Goal: Task Accomplishment & Management: Manage account settings

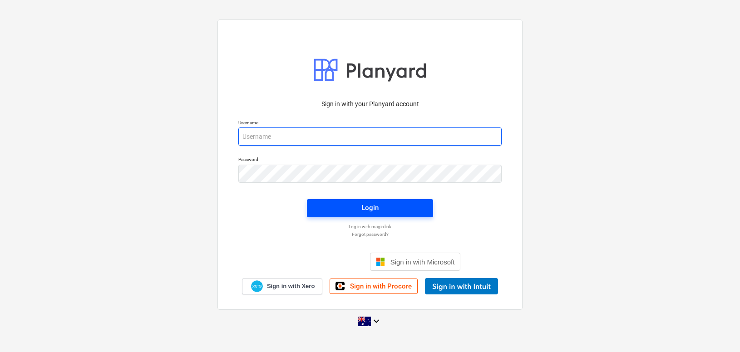
type input "[EMAIL_ADDRESS][DOMAIN_NAME]"
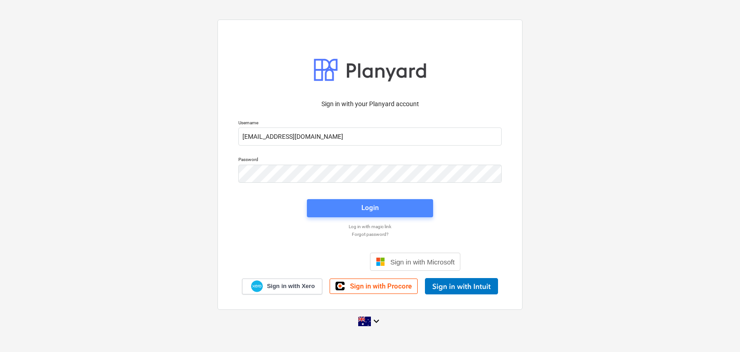
click at [375, 207] on div "Login" at bounding box center [369, 208] width 17 height 12
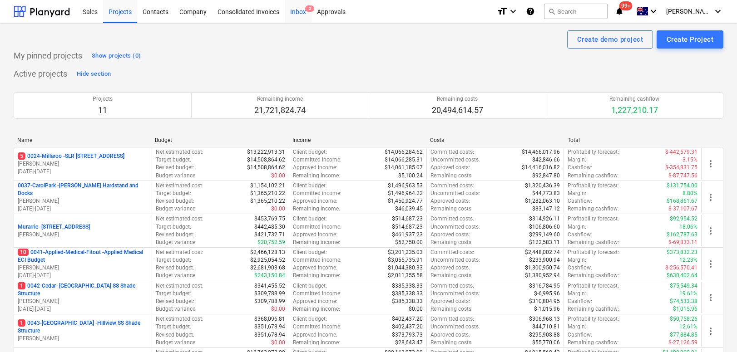
click at [295, 11] on div "Inbox 3" at bounding box center [298, 11] width 27 height 23
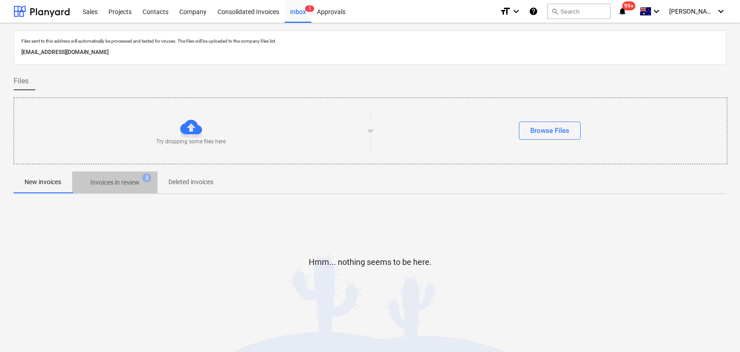
click at [116, 179] on p "Invoices in review" at bounding box center [114, 183] width 49 height 10
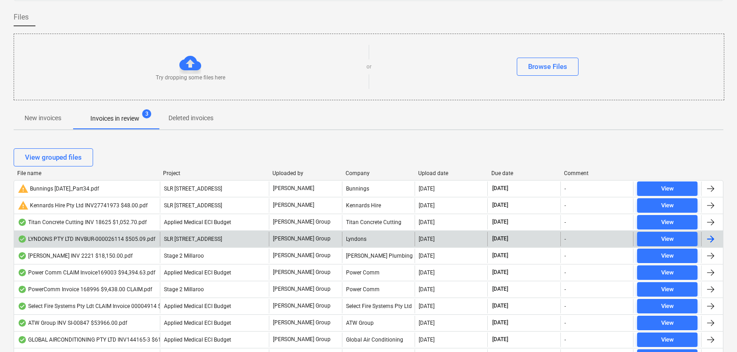
scroll to position [68, 0]
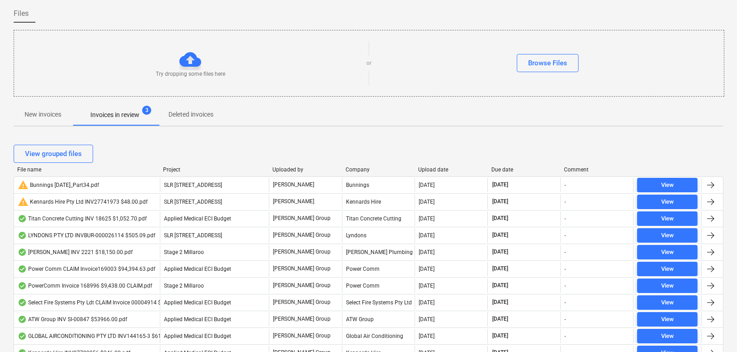
click at [497, 170] on div "Due date" at bounding box center [524, 170] width 66 height 6
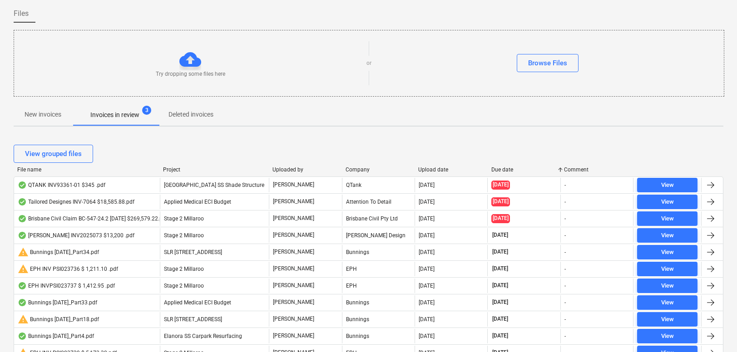
click at [497, 170] on div "Due date" at bounding box center [524, 170] width 66 height 6
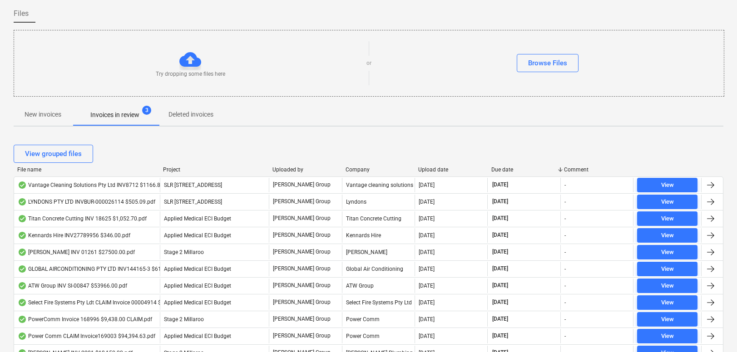
click at [503, 170] on div "Due date" at bounding box center [524, 170] width 66 height 6
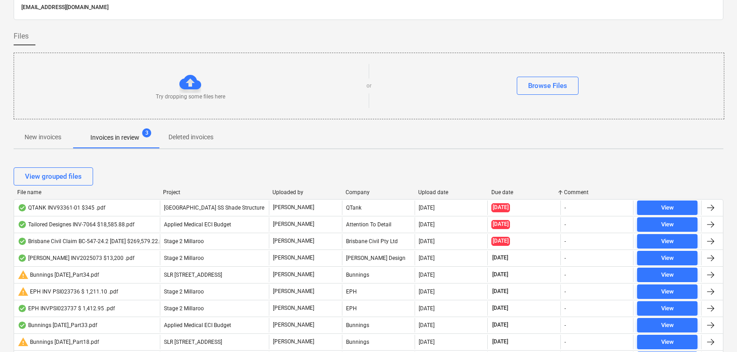
scroll to position [0, 0]
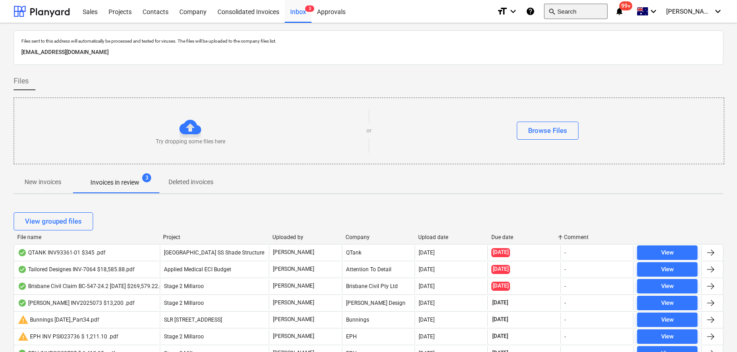
click at [589, 14] on button "search Search" at bounding box center [576, 11] width 64 height 15
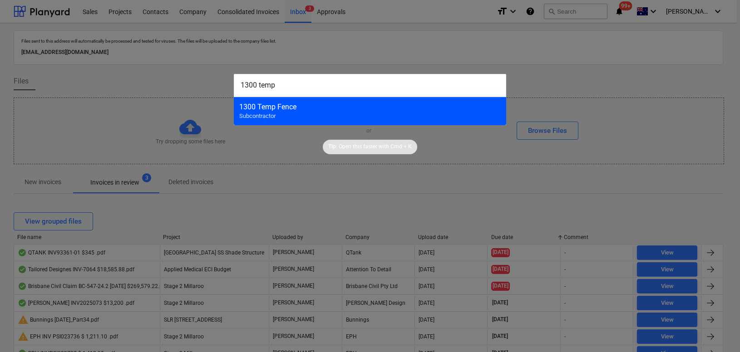
type input "1300 temp"
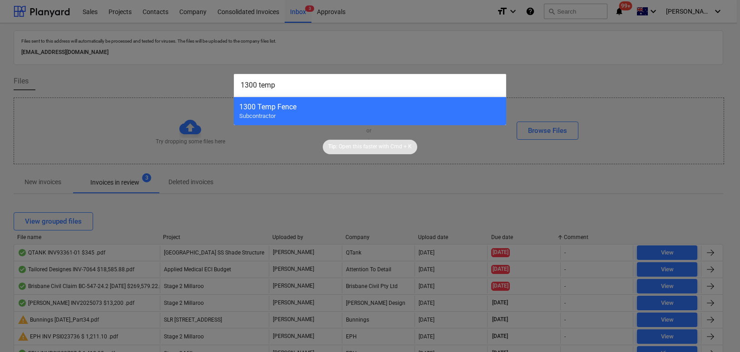
click at [447, 113] on div "1300 Temp Fence Subcontractor" at bounding box center [370, 111] width 272 height 29
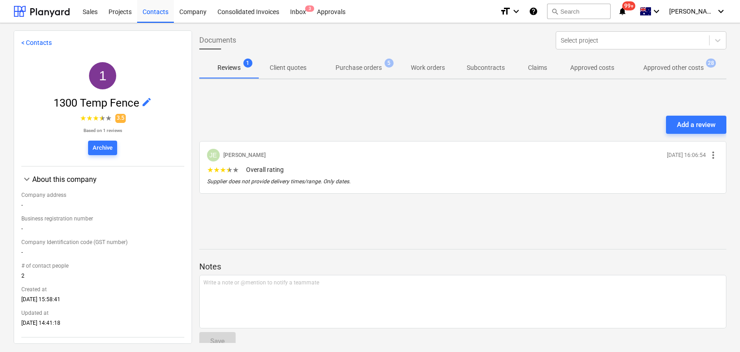
click at [669, 73] on span "Approved other costs 28" at bounding box center [673, 67] width 97 height 16
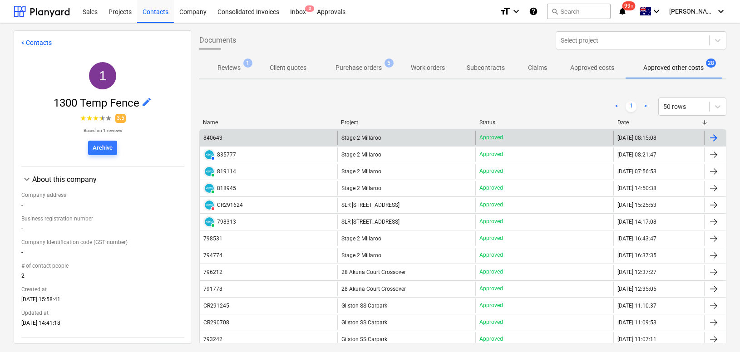
click at [221, 137] on div "840643" at bounding box center [212, 138] width 19 height 6
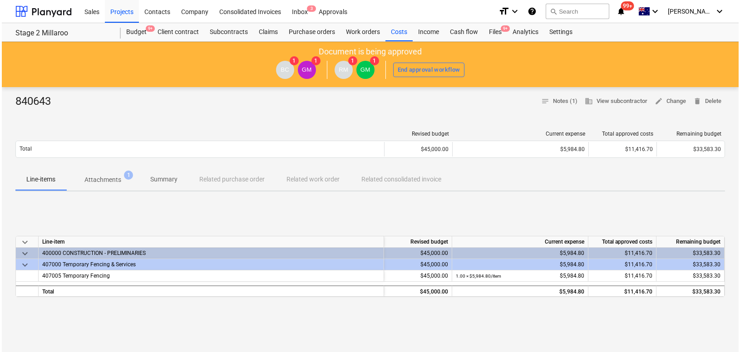
scroll to position [5, 0]
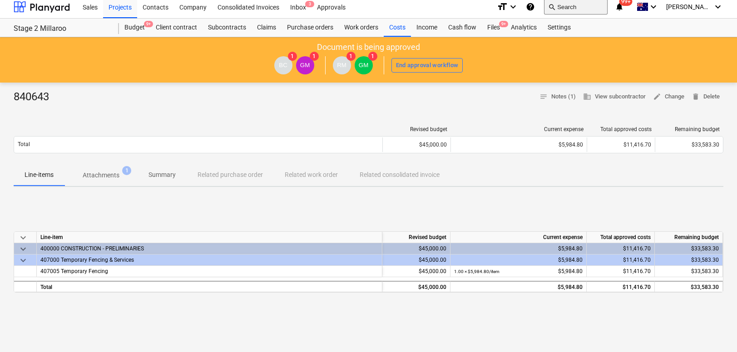
click at [584, 6] on button "search Search" at bounding box center [576, 6] width 64 height 15
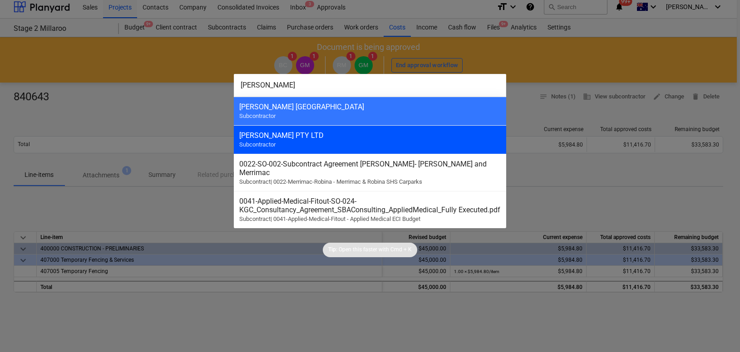
type input "[PERSON_NAME]"
click at [335, 140] on div "[PERSON_NAME] PTY LTD Subcontractor" at bounding box center [370, 139] width 272 height 29
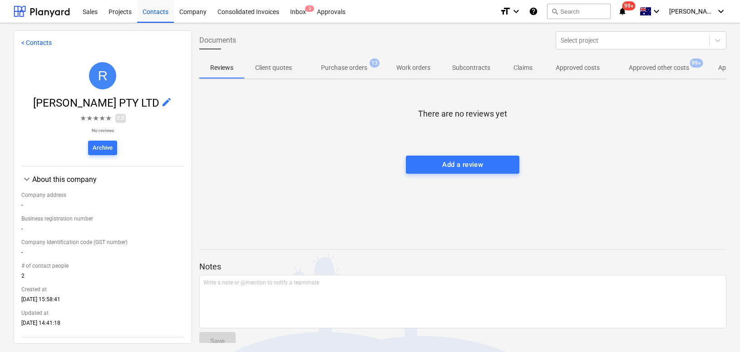
click at [663, 68] on p "Approved other costs" at bounding box center [659, 68] width 60 height 10
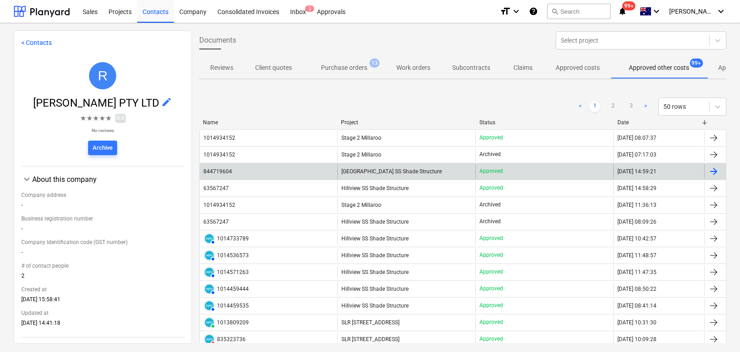
click at [405, 170] on span "[GEOGRAPHIC_DATA] SS Shade Structure" at bounding box center [391, 171] width 100 height 6
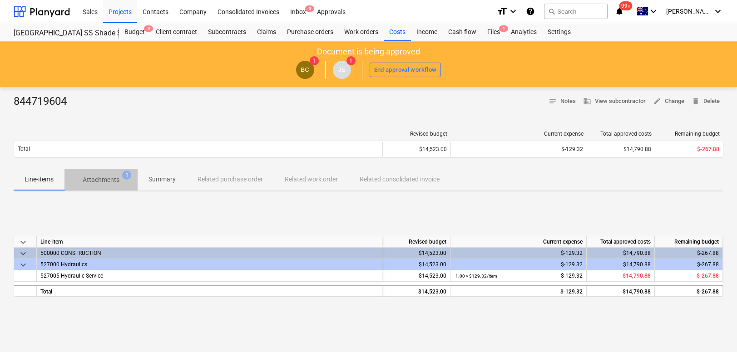
click at [97, 176] on p "Attachments" at bounding box center [101, 180] width 37 height 10
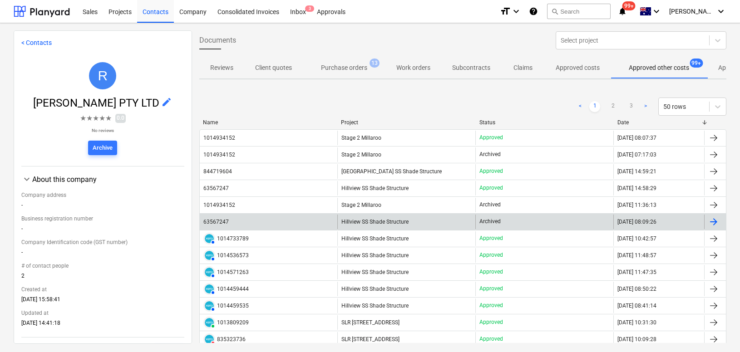
click at [243, 222] on div "63567247" at bounding box center [269, 222] width 138 height 15
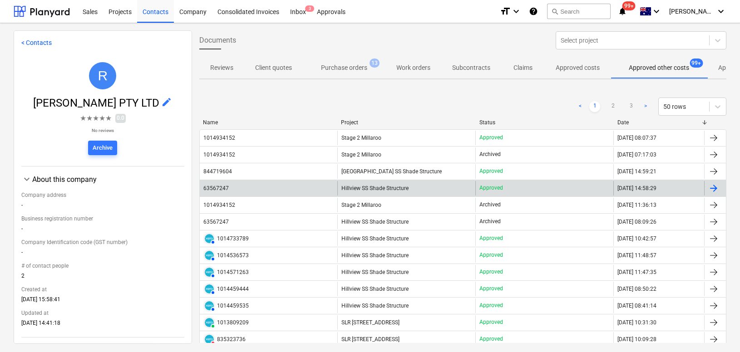
click at [221, 188] on div "63567247" at bounding box center [215, 188] width 25 height 6
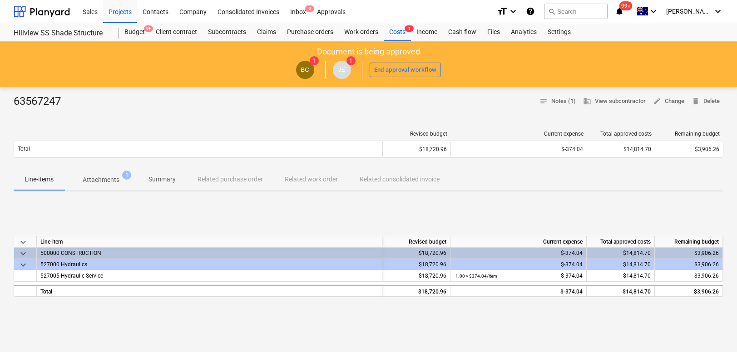
click at [110, 180] on p "Attachments" at bounding box center [101, 180] width 37 height 10
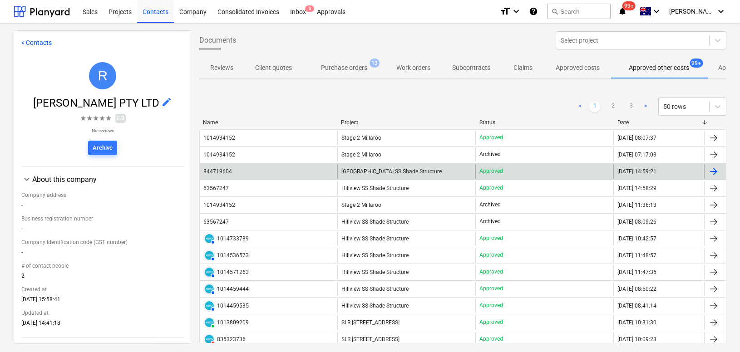
click at [228, 171] on div "844719604" at bounding box center [217, 171] width 29 height 6
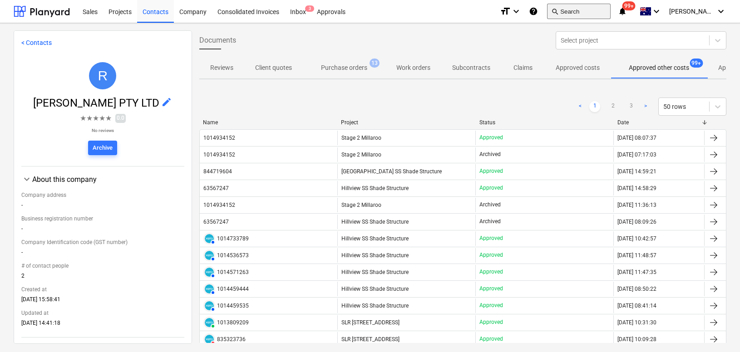
click at [589, 14] on button "search Search" at bounding box center [579, 11] width 64 height 15
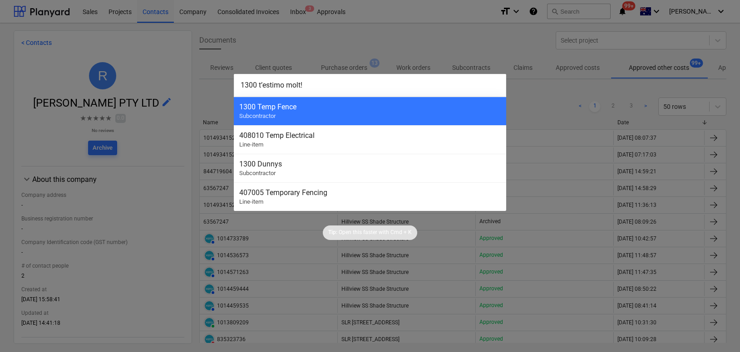
drag, startPoint x: 549, startPoint y: 55, endPoint x: 391, endPoint y: 112, distance: 168.0
click at [392, 226] on div "Tip: Open this faster with Cmd + K" at bounding box center [370, 233] width 94 height 15
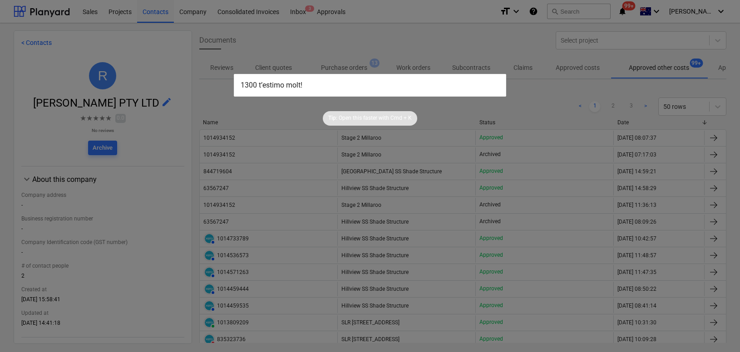
drag, startPoint x: 327, startPoint y: 87, endPoint x: 241, endPoint y: 87, distance: 86.2
click at [241, 87] on input "1300 t’estimo molt!" at bounding box center [370, 85] width 272 height 23
click at [299, 87] on input "1300 t’estimo molt!" at bounding box center [370, 85] width 272 height 23
drag, startPoint x: 300, startPoint y: 87, endPoint x: 259, endPoint y: 87, distance: 40.8
click at [259, 87] on input "1300 t’estimo molt!" at bounding box center [370, 85] width 272 height 23
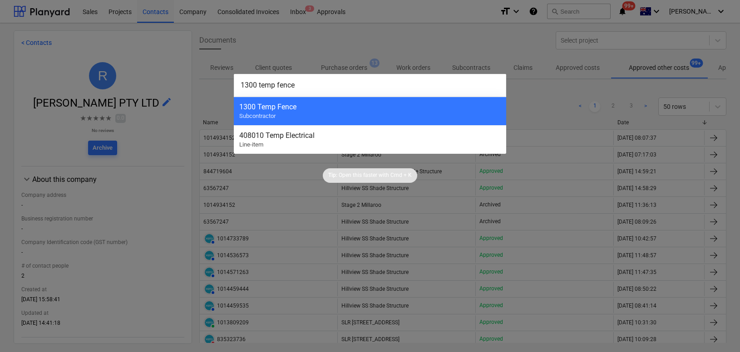
type input "1300 temp fence"
click at [252, 113] on span "Subcontractor" at bounding box center [257, 116] width 36 height 7
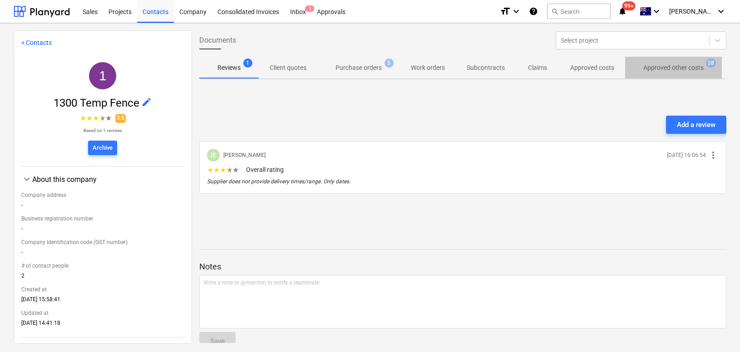
click at [660, 67] on p "Approved other costs" at bounding box center [673, 68] width 60 height 10
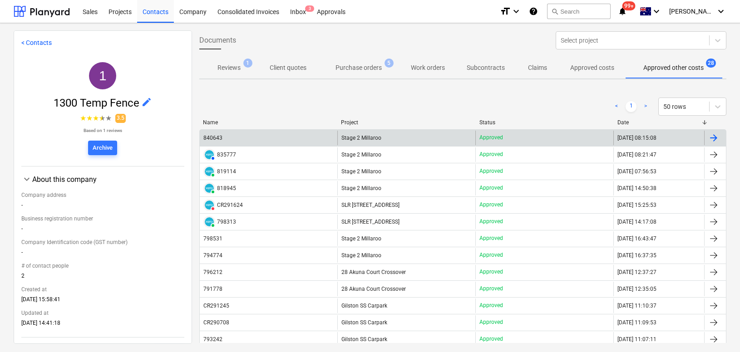
click at [214, 139] on div "840643" at bounding box center [212, 138] width 19 height 6
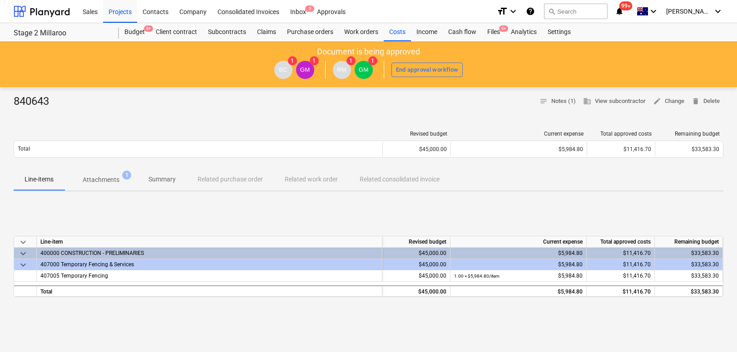
click at [115, 179] on p "Attachments" at bounding box center [101, 180] width 37 height 10
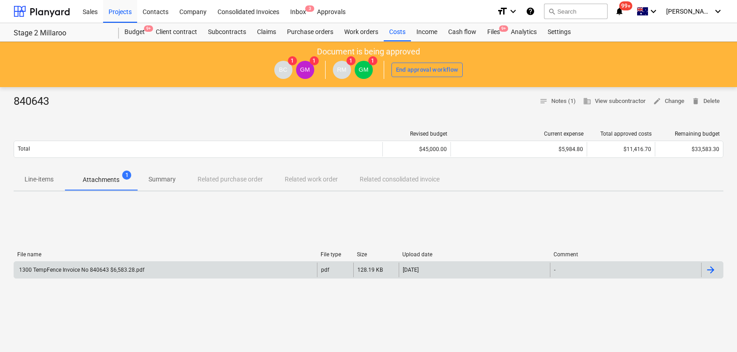
click at [125, 271] on div "1300 TempFence Invoice No 840643 $6,583.28.pdf" at bounding box center [81, 270] width 127 height 6
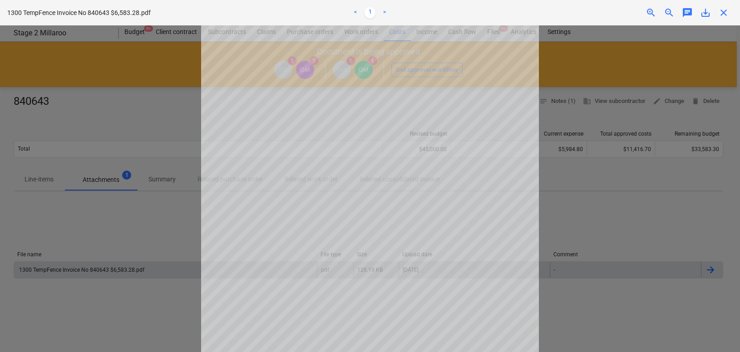
click at [702, 13] on span "save_alt" at bounding box center [705, 12] width 11 height 11
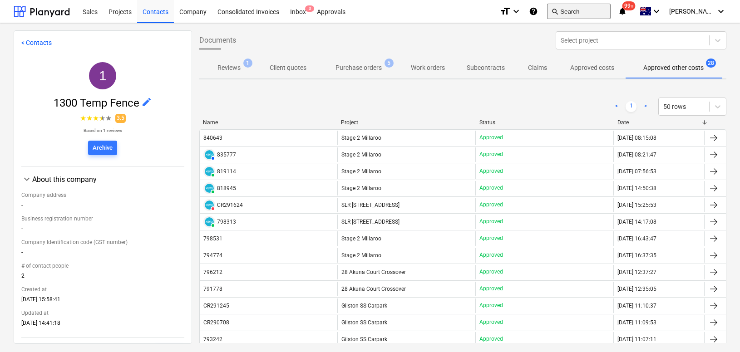
click at [586, 15] on button "search Search" at bounding box center [579, 11] width 64 height 15
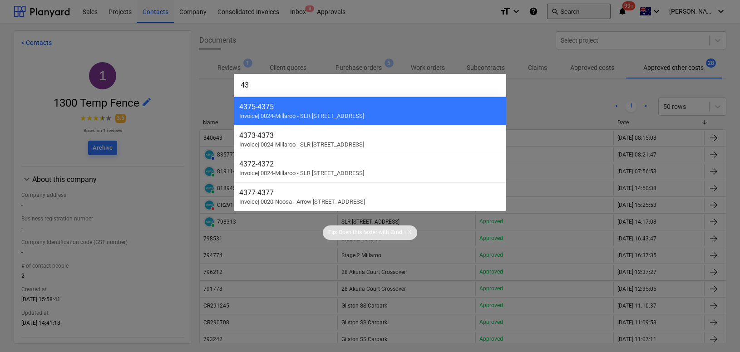
type input "4"
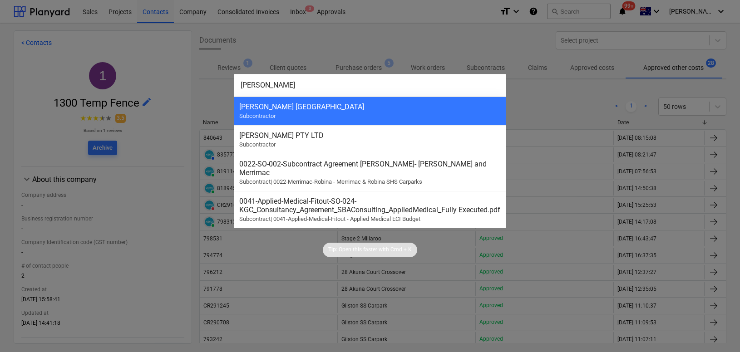
type input "[PERSON_NAME]"
click at [403, 133] on div "[PERSON_NAME] PTY LTD" at bounding box center [369, 135] width 261 height 9
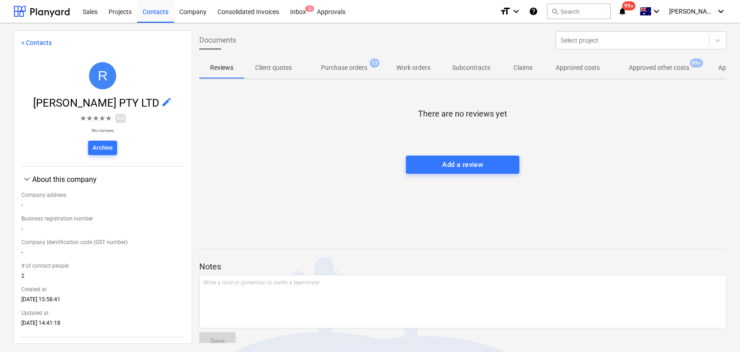
click at [650, 69] on p "Approved other costs" at bounding box center [659, 68] width 60 height 10
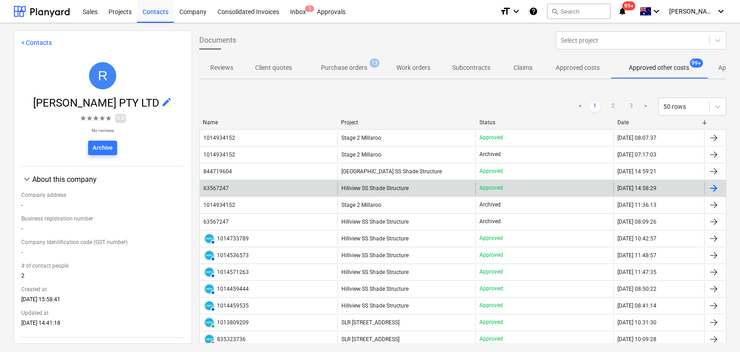
click at [224, 190] on div "63567247" at bounding box center [215, 188] width 25 height 6
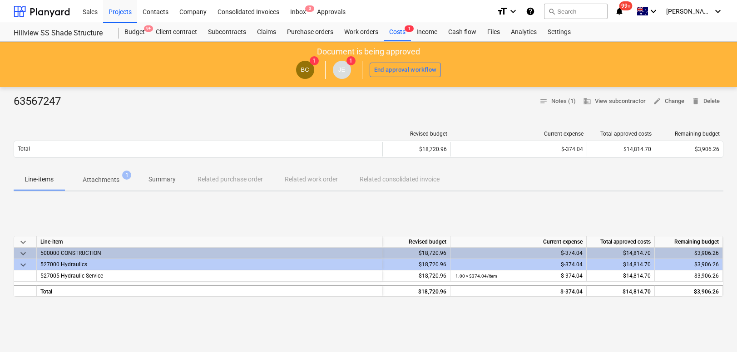
click at [107, 181] on p "Attachments" at bounding box center [101, 180] width 37 height 10
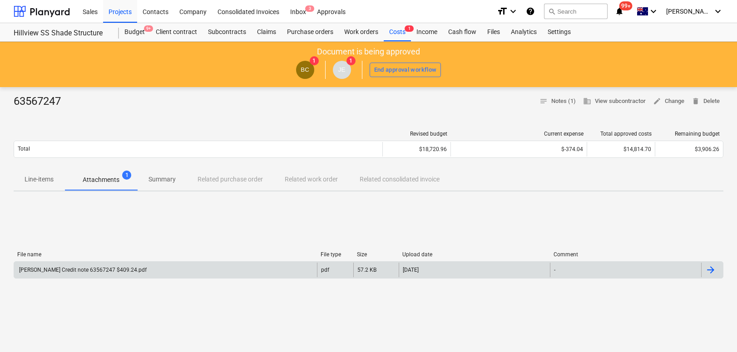
click at [87, 264] on div "[PERSON_NAME] Credit note 63567247 $409.24.pdf" at bounding box center [165, 270] width 303 height 15
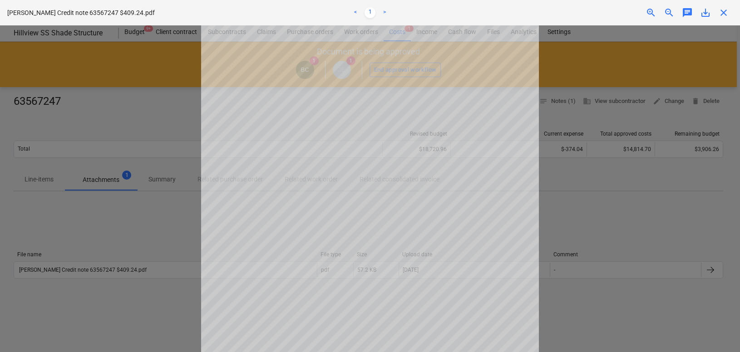
click at [707, 14] on span "save_alt" at bounding box center [705, 12] width 11 height 11
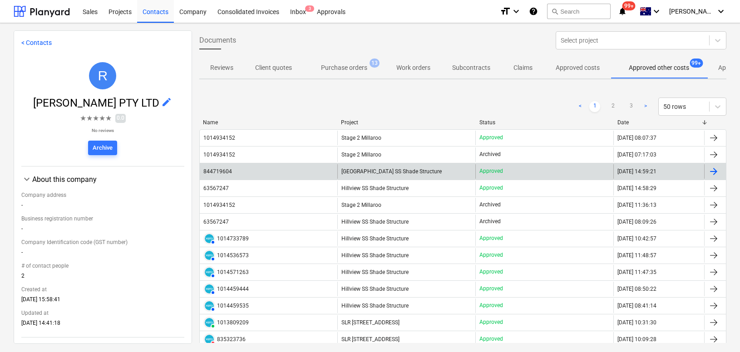
click at [223, 167] on div "844719604" at bounding box center [269, 171] width 138 height 15
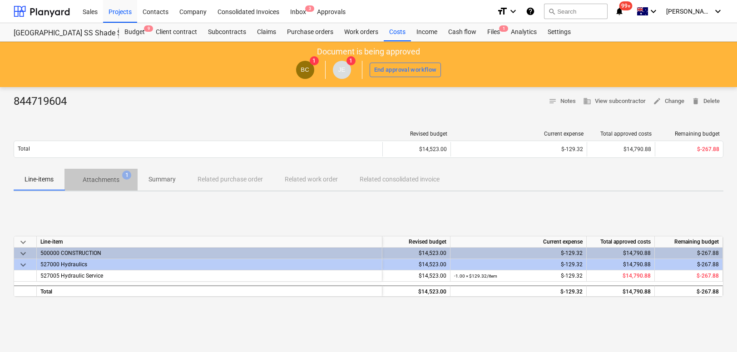
click at [108, 172] on span "Attachments 1" at bounding box center [100, 180] width 73 height 16
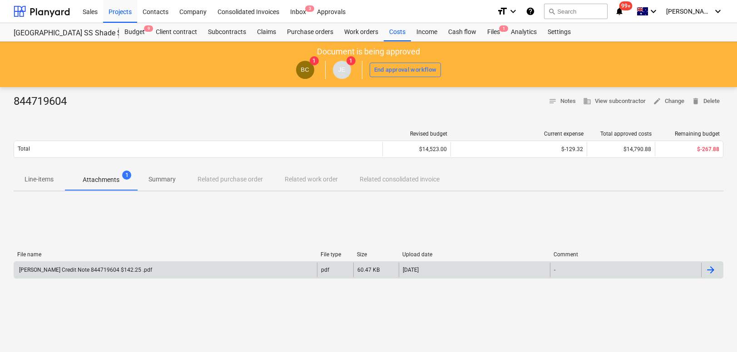
click at [93, 268] on div "[PERSON_NAME] Credit Note 844719604 $142.25 .pdf" at bounding box center [85, 270] width 134 height 6
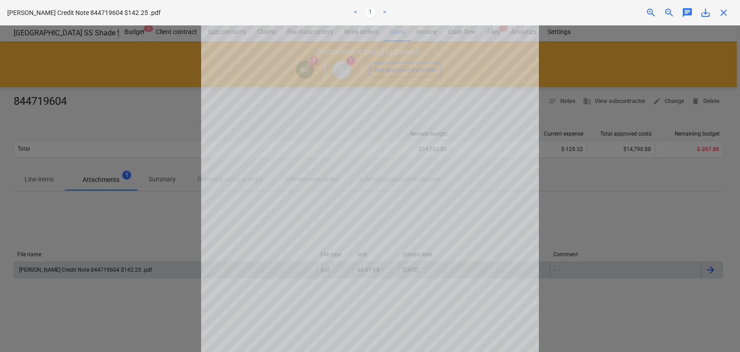
click at [701, 15] on span "save_alt" at bounding box center [705, 12] width 11 height 11
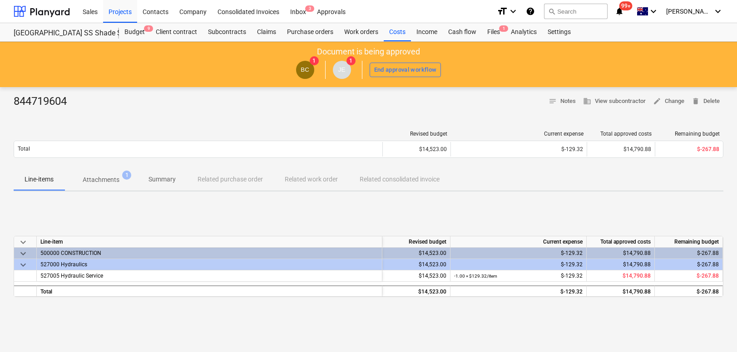
click at [168, 111] on div at bounding box center [368, 112] width 709 height 7
click at [52, 10] on div at bounding box center [42, 11] width 56 height 23
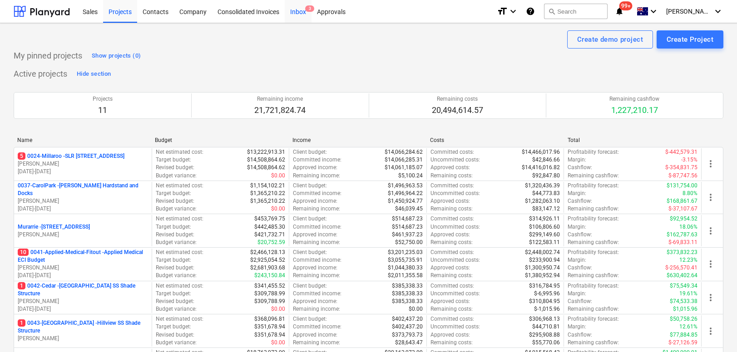
click at [305, 22] on div "Inbox 3" at bounding box center [298, 11] width 27 height 23
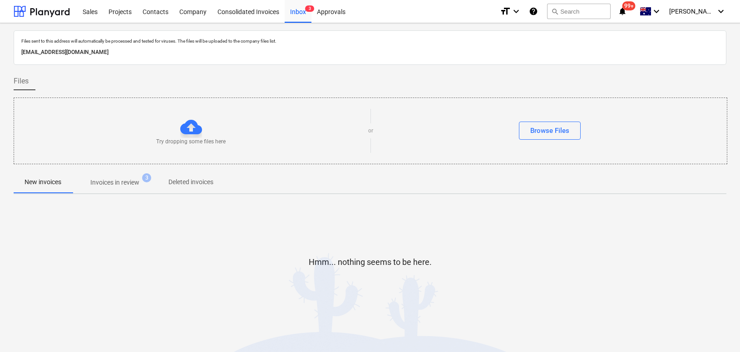
click at [139, 184] on p "Invoices in review" at bounding box center [114, 183] width 49 height 10
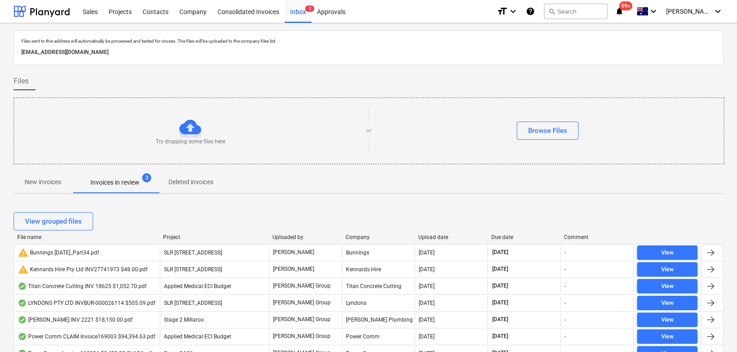
scroll to position [39, 0]
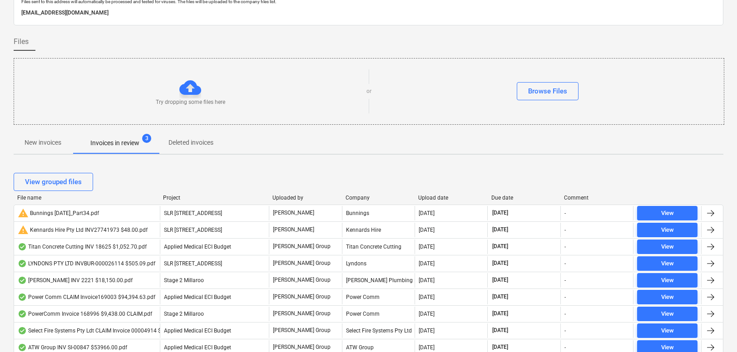
click at [504, 198] on div "Due date" at bounding box center [524, 198] width 66 height 6
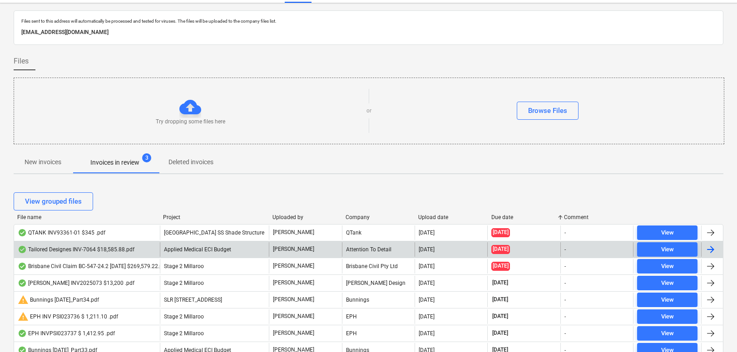
scroll to position [0, 0]
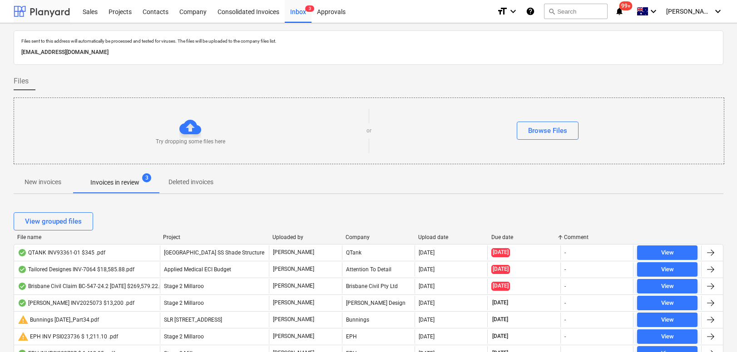
click at [30, 12] on div at bounding box center [42, 11] width 56 height 23
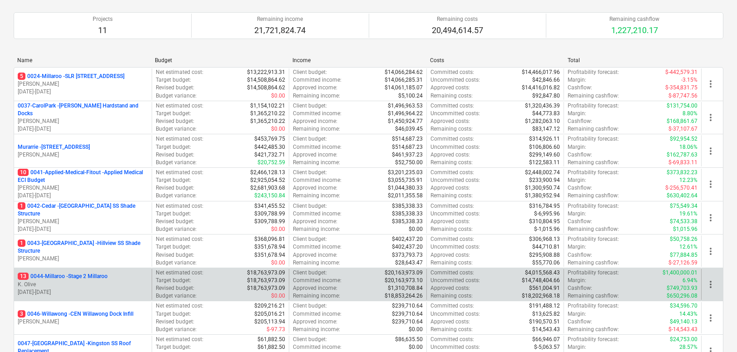
scroll to position [102, 0]
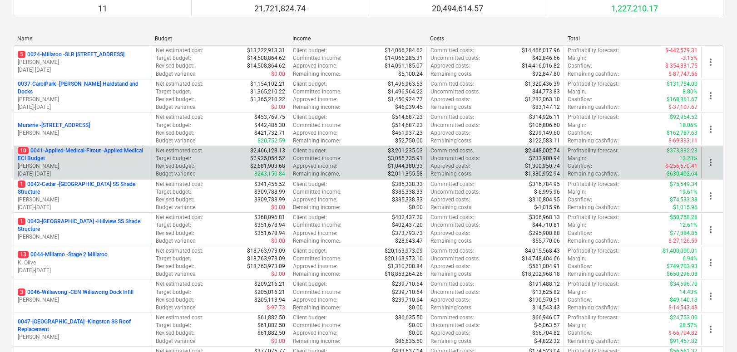
click at [71, 155] on p "10 0041-Applied-Medical-Fitout - Applied Medical ECI Budget" at bounding box center [83, 154] width 130 height 15
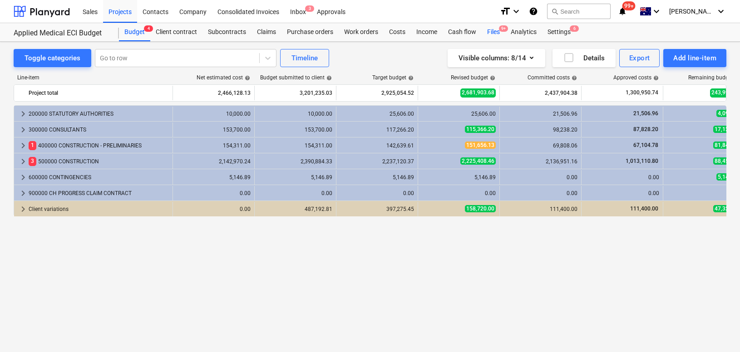
click at [498, 30] on div "Files 9+" at bounding box center [494, 32] width 24 height 18
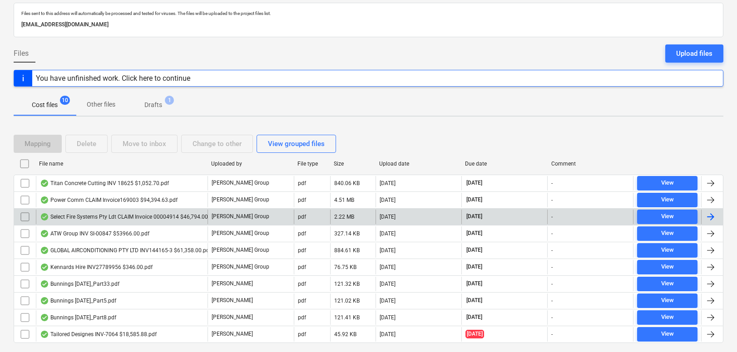
scroll to position [51, 0]
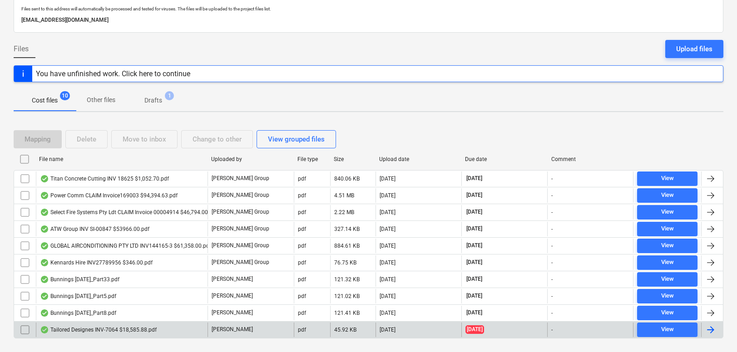
click at [117, 326] on div "Tailored Designes INV-7064 $18,585.88.pdf" at bounding box center [98, 329] width 117 height 7
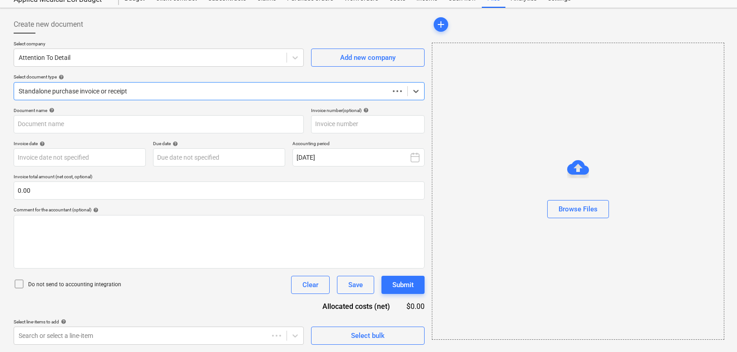
scroll to position [34, 0]
type input "INV-7064"
type input "[DATE]"
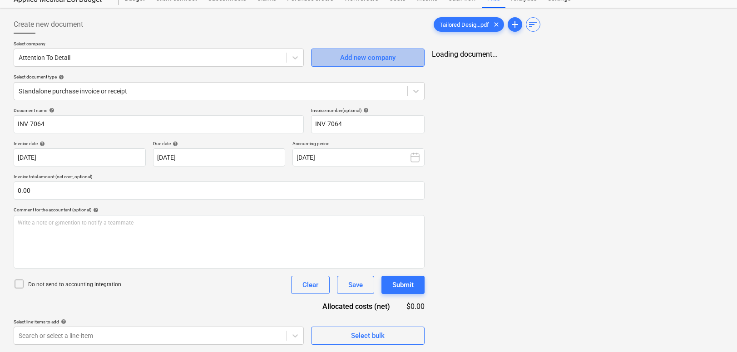
click at [343, 58] on div "Add new company" at bounding box center [367, 58] width 55 height 12
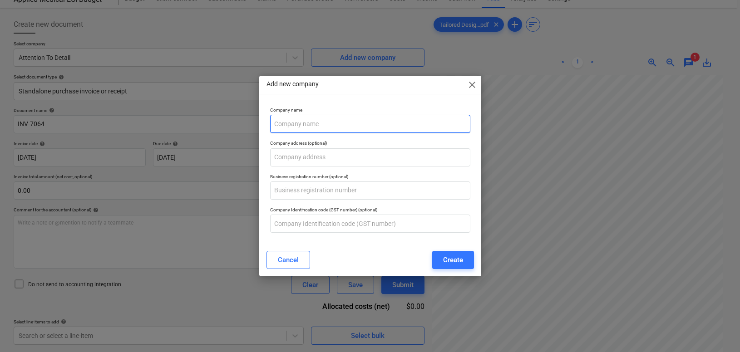
click at [309, 132] on input "text" at bounding box center [370, 124] width 200 height 18
click at [476, 84] on span "close" at bounding box center [472, 84] width 11 height 11
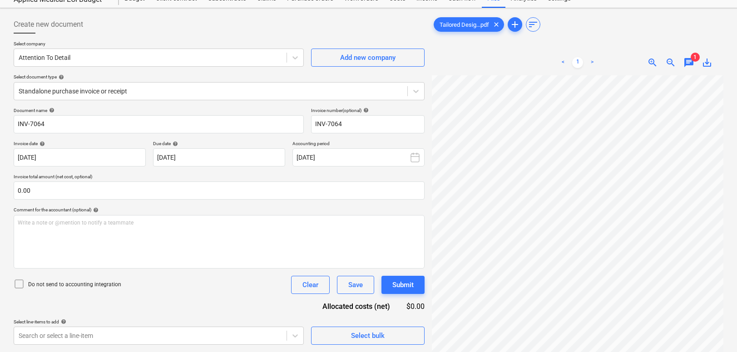
scroll to position [0, 28]
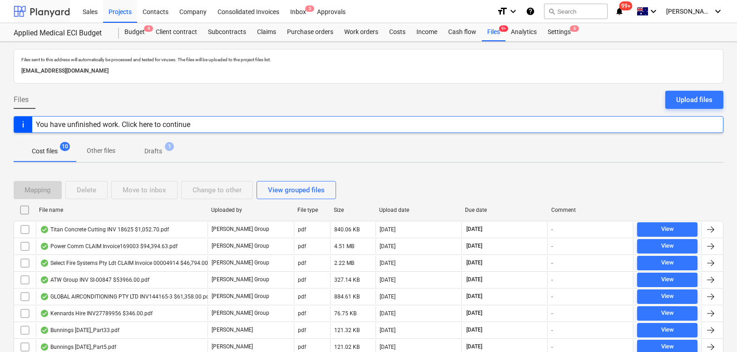
click at [49, 17] on div at bounding box center [42, 11] width 56 height 23
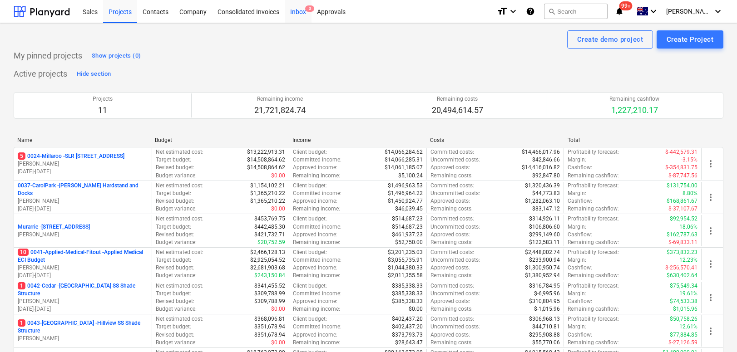
click at [295, 5] on div "Inbox 3" at bounding box center [298, 11] width 27 height 23
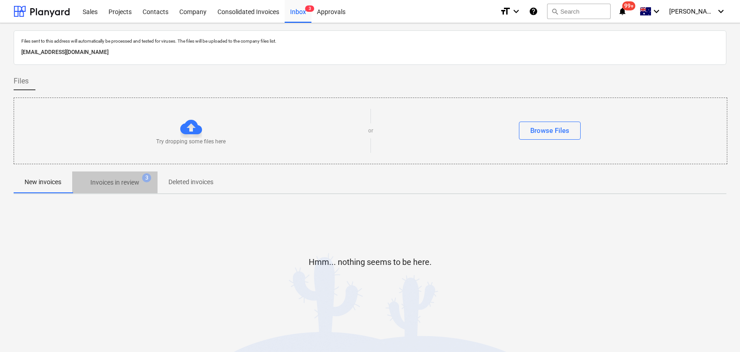
click at [128, 188] on span "Invoices in review 3" at bounding box center [114, 182] width 85 height 16
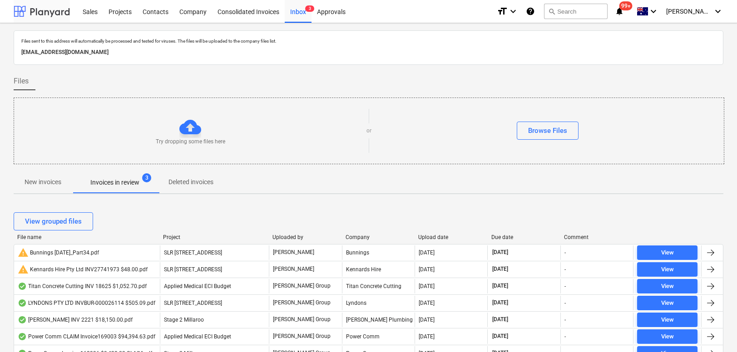
click at [25, 11] on div at bounding box center [42, 11] width 56 height 23
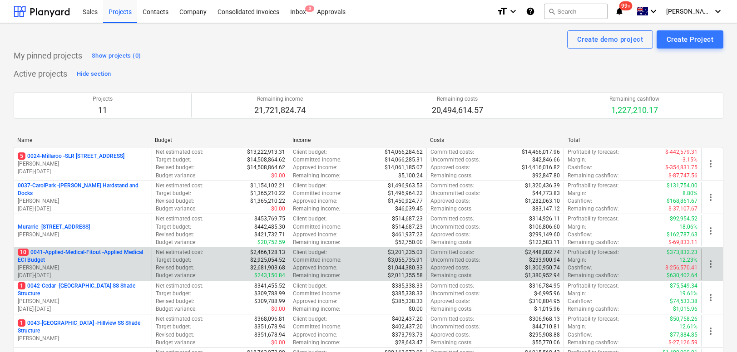
click at [104, 250] on p "10 0041-Applied-Medical-Fitout - Applied Medical ECI Budget" at bounding box center [83, 256] width 130 height 15
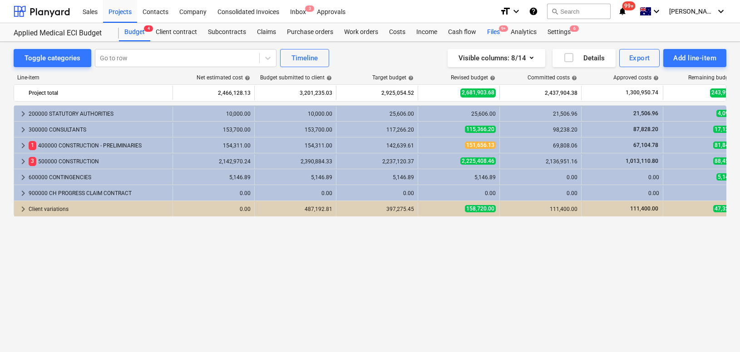
click at [494, 36] on div "Files 9+" at bounding box center [494, 32] width 24 height 18
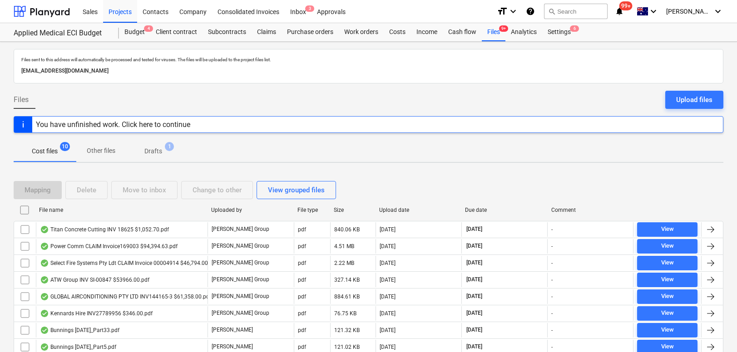
drag, startPoint x: 35, startPoint y: 19, endPoint x: 71, endPoint y: 23, distance: 36.0
click at [35, 19] on div at bounding box center [42, 11] width 56 height 23
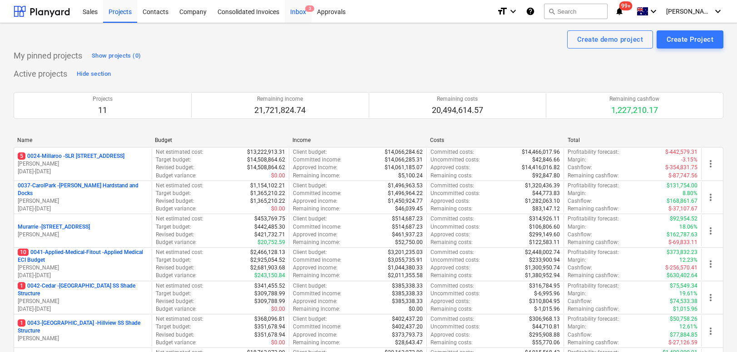
click at [303, 12] on div "Inbox 3" at bounding box center [298, 11] width 27 height 23
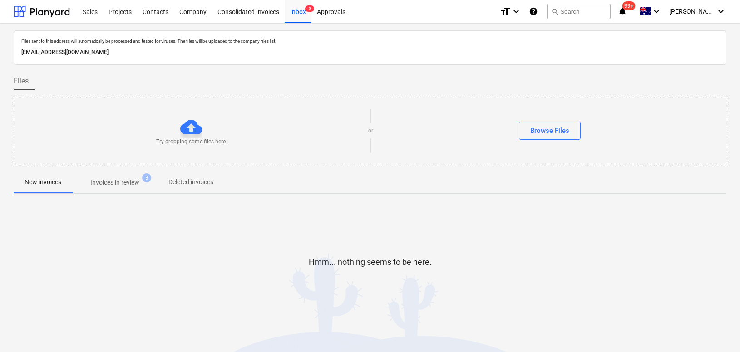
click at [137, 187] on p "Invoices in review" at bounding box center [114, 183] width 49 height 10
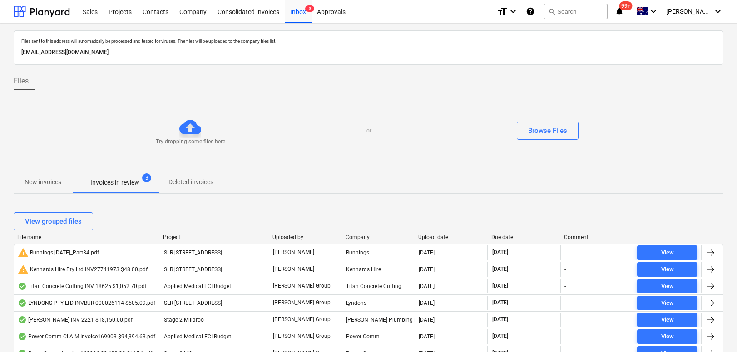
click at [507, 240] on div "Due date" at bounding box center [524, 237] width 66 height 6
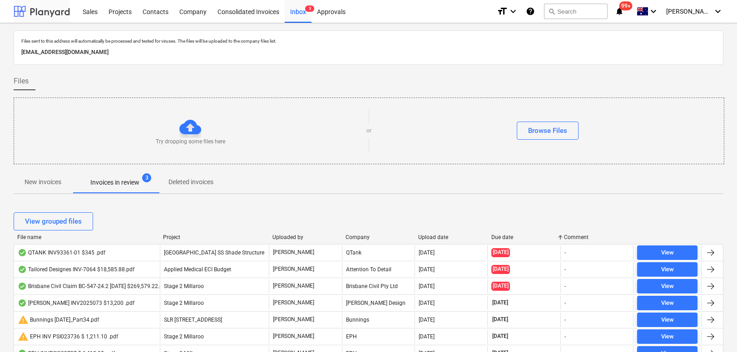
click at [53, 10] on div at bounding box center [42, 11] width 56 height 23
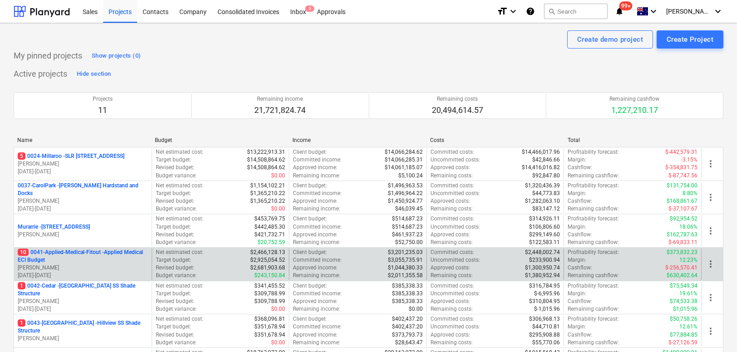
click at [91, 254] on p "10 0041-Applied-Medical-Fitout - Applied Medical ECI Budget" at bounding box center [83, 256] width 130 height 15
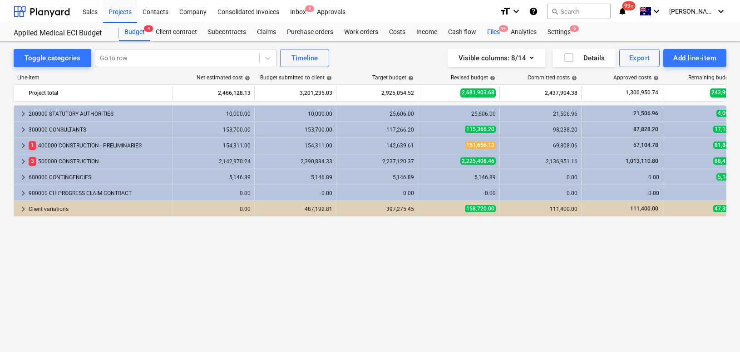
click at [497, 30] on div "Files 9+" at bounding box center [494, 32] width 24 height 18
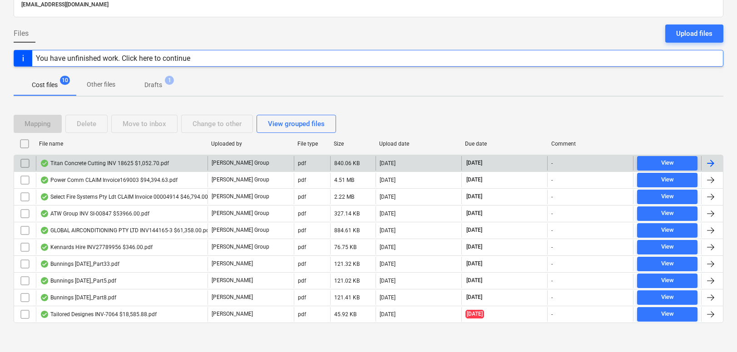
scroll to position [70, 0]
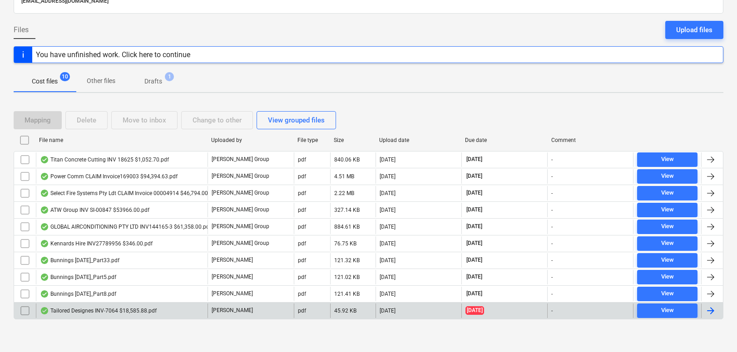
click at [24, 311] on input "checkbox" at bounding box center [25, 311] width 15 height 15
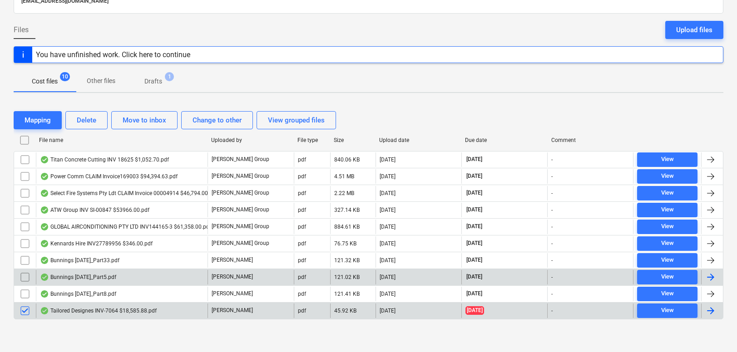
drag, startPoint x: 95, startPoint y: 122, endPoint x: 133, endPoint y: 283, distance: 165.0
click at [133, 281] on div "Mapping Delete Move to inbox Change to other View grouped files File name Uploa…" at bounding box center [368, 218] width 709 height 237
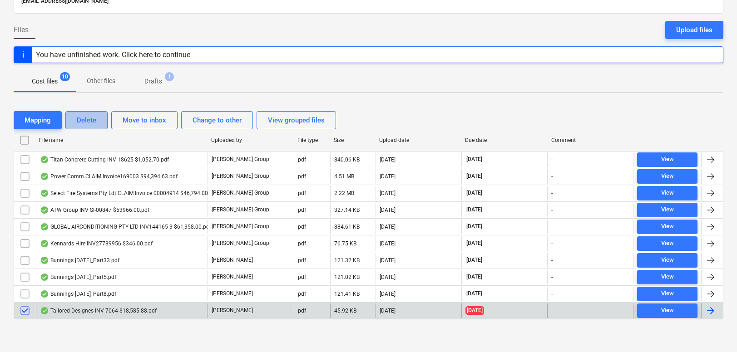
click at [81, 122] on div "Delete" at bounding box center [87, 120] width 20 height 12
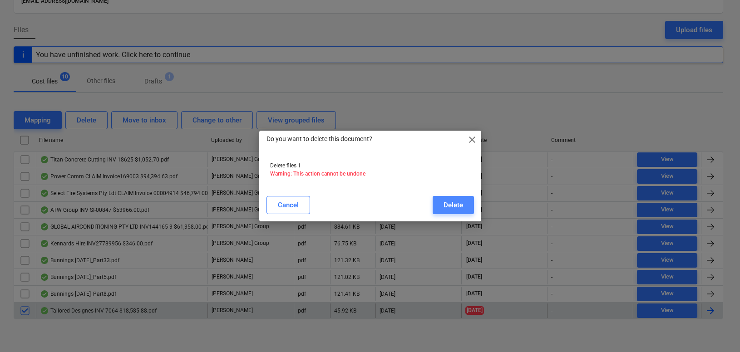
click at [453, 206] on div "Delete" at bounding box center [453, 205] width 20 height 12
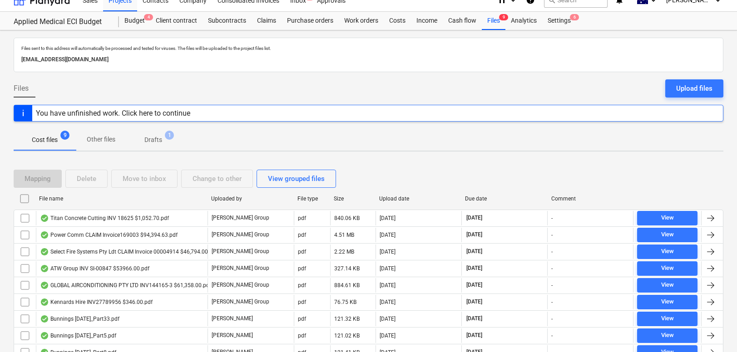
scroll to position [0, 0]
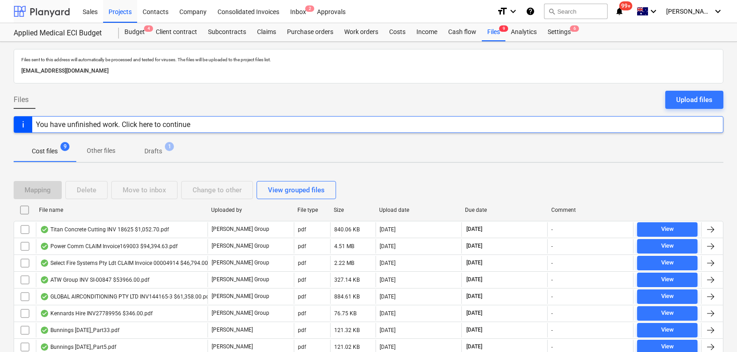
click at [49, 8] on div at bounding box center [42, 11] width 56 height 23
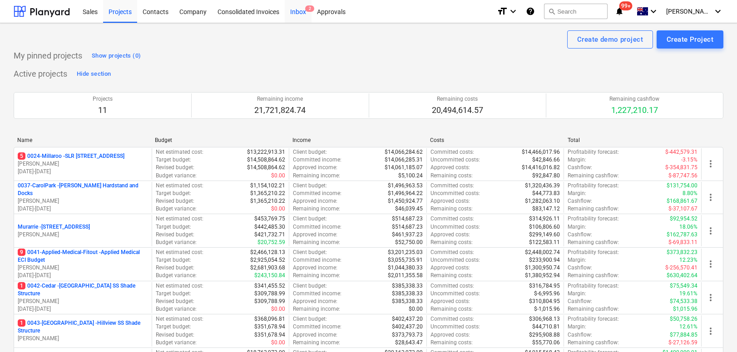
click at [299, 12] on div "Inbox 2" at bounding box center [298, 11] width 27 height 23
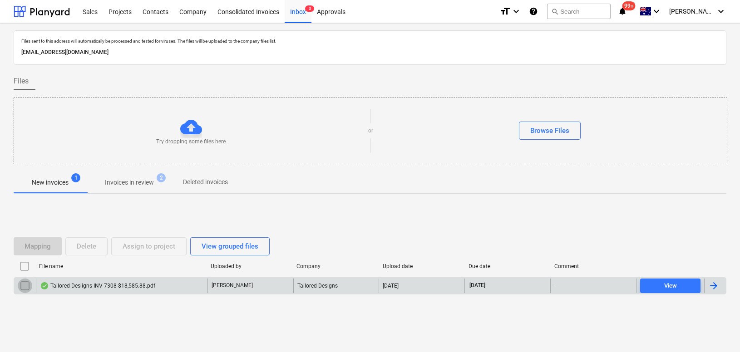
click at [23, 284] on input "checkbox" at bounding box center [25, 286] width 15 height 15
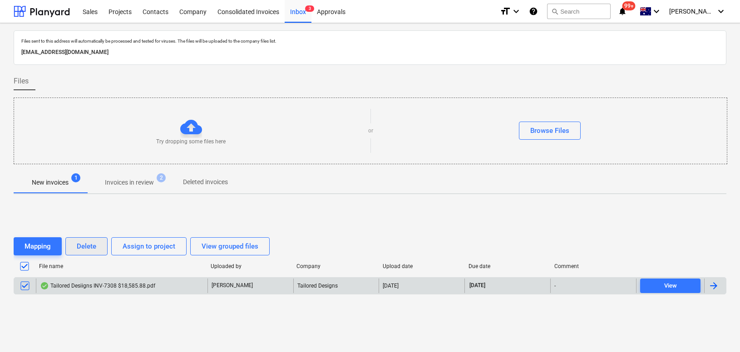
click at [88, 249] on div "Delete" at bounding box center [87, 247] width 20 height 12
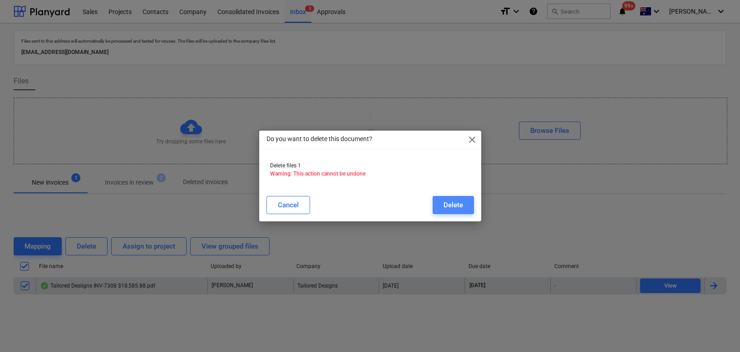
click at [467, 202] on button "Delete" at bounding box center [453, 205] width 41 height 18
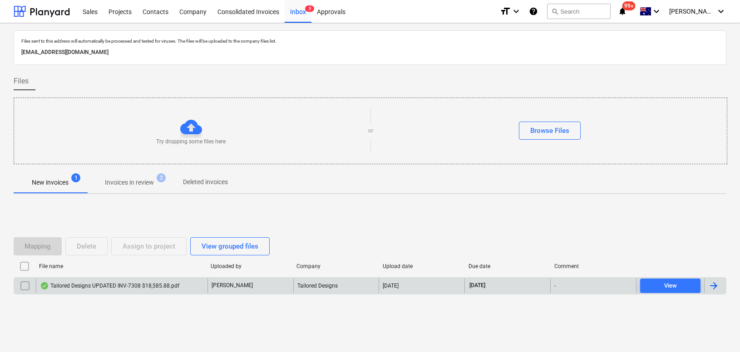
click at [165, 284] on div "Tailored Designs UPDATED INV-7308 $18,585.88.pdf" at bounding box center [109, 285] width 139 height 7
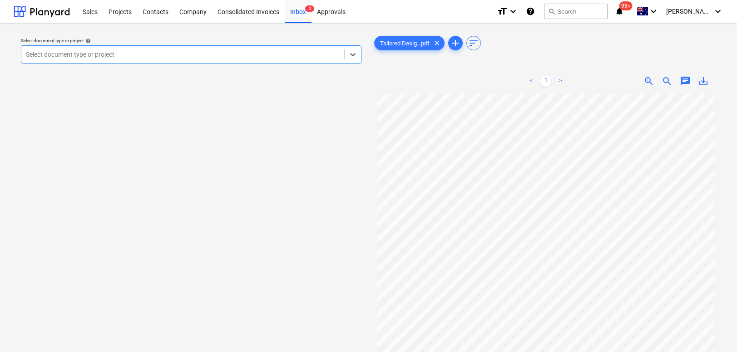
click at [259, 55] on div at bounding box center [183, 54] width 314 height 9
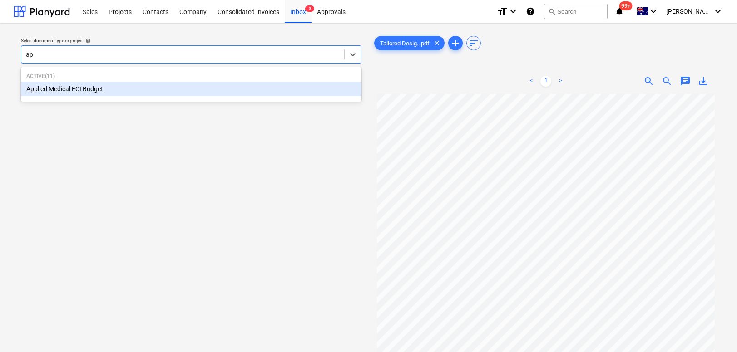
type input "app"
click at [184, 92] on div "Applied Medical ECI Budget" at bounding box center [191, 89] width 340 height 15
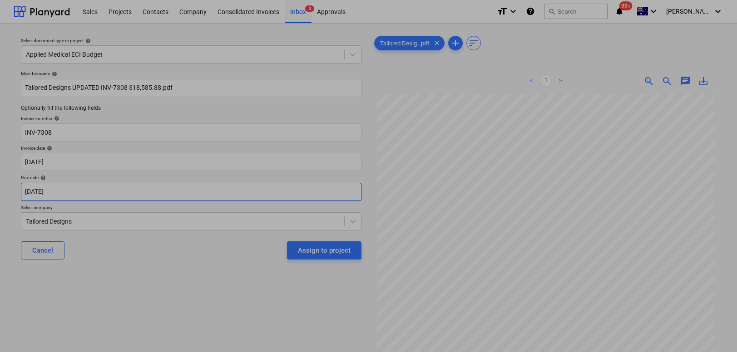
click at [93, 195] on body "Sales Projects Contacts Company Consolidated Invoices Inbox 3 Approvals format_…" at bounding box center [368, 176] width 737 height 352
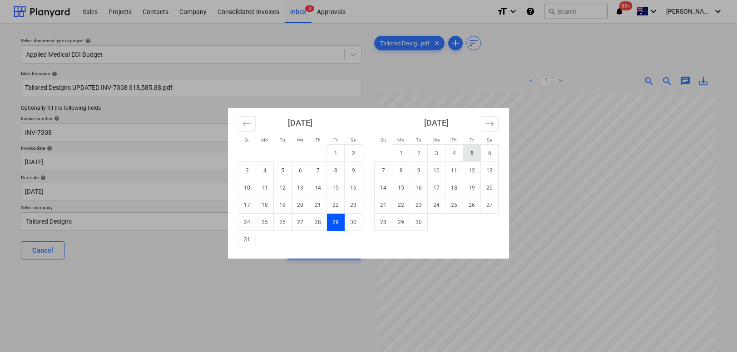
click at [471, 157] on td "5" at bounding box center [472, 153] width 18 height 17
type input "[DATE]"
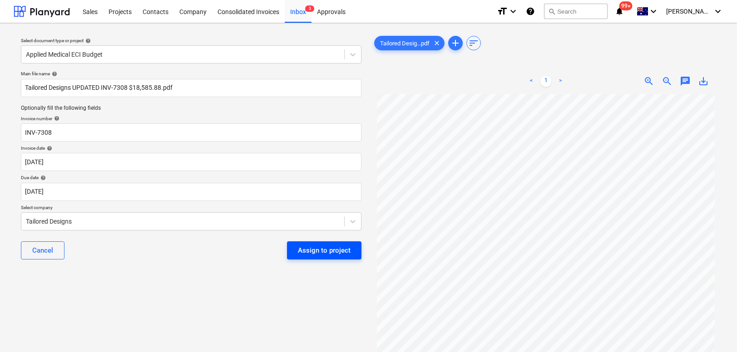
click at [314, 251] on div "Assign to project" at bounding box center [324, 251] width 53 height 12
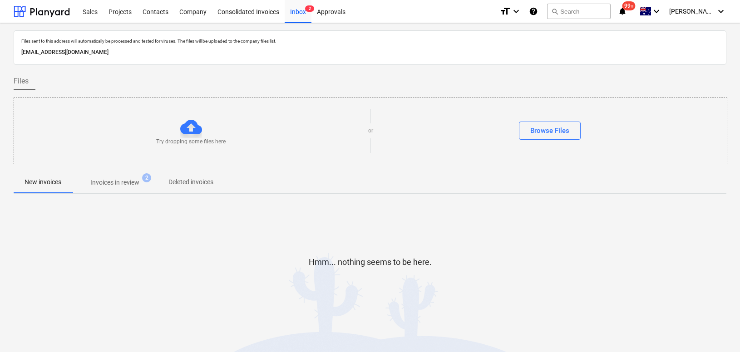
click at [110, 181] on p "Invoices in review" at bounding box center [114, 183] width 49 height 10
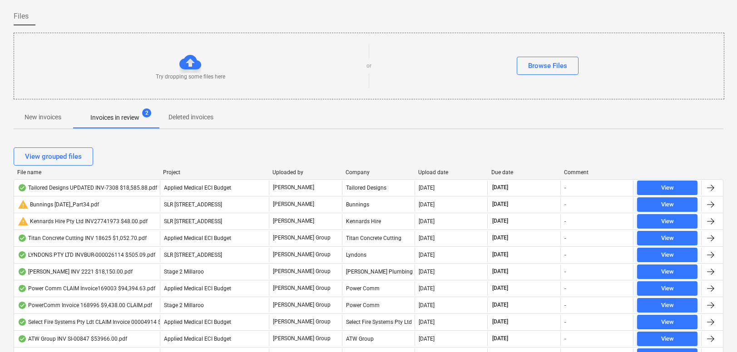
scroll to position [140, 0]
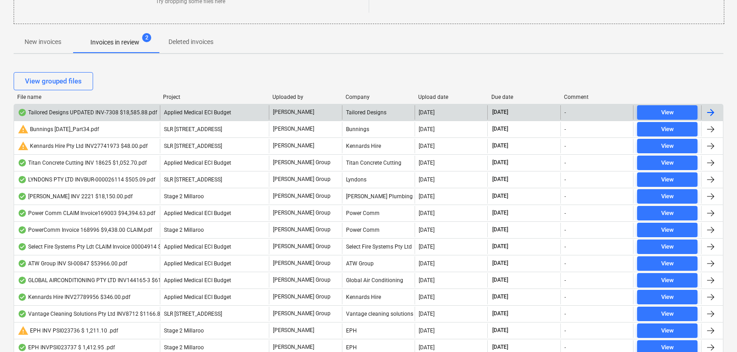
click at [101, 111] on div "Tailored Designs UPDATED INV-7308 $18,585.88.pdf" at bounding box center [87, 112] width 139 height 7
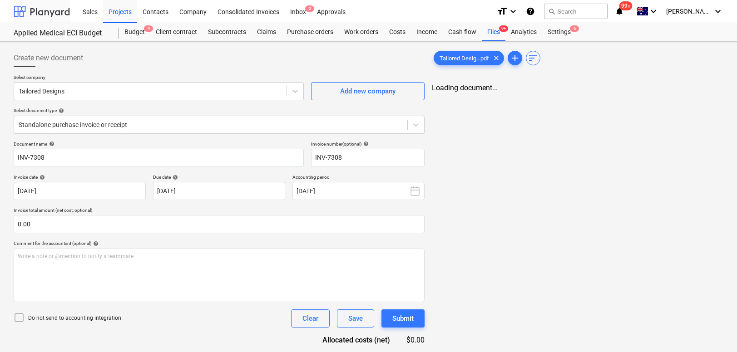
click at [30, 14] on div at bounding box center [42, 11] width 56 height 23
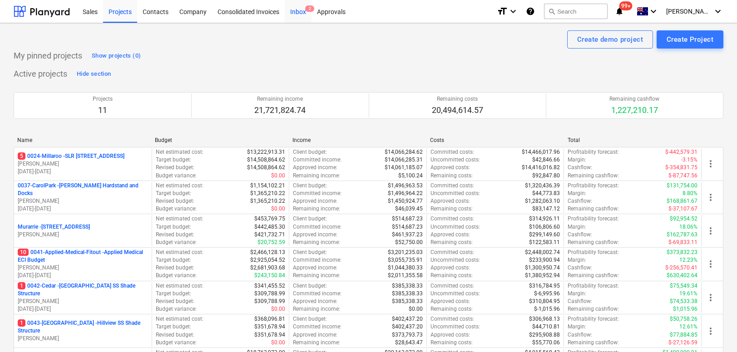
click at [297, 10] on div "Inbox 2" at bounding box center [298, 11] width 27 height 23
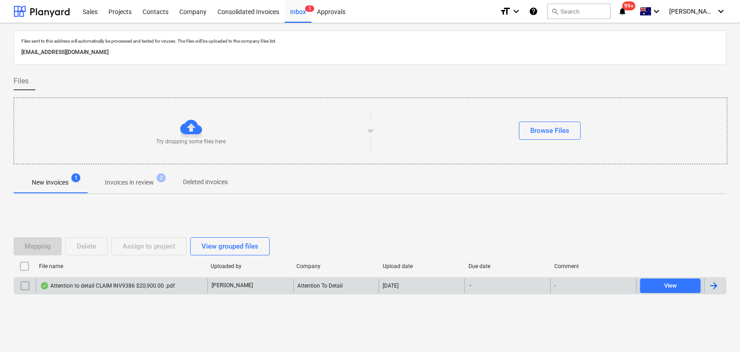
click at [136, 287] on div "Attention to detail CLAIM INV9386 $20,900.00 .pdf" at bounding box center [107, 285] width 135 height 7
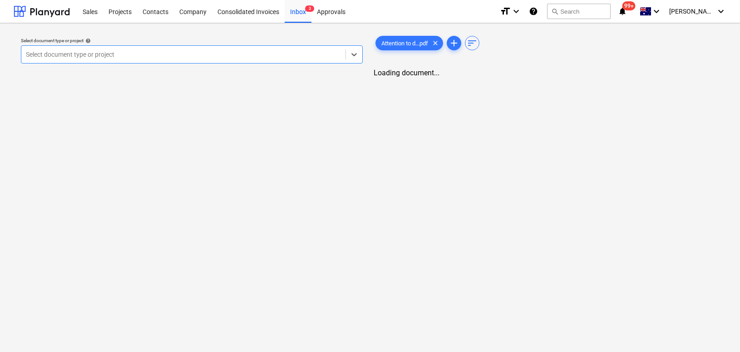
click at [181, 55] on div at bounding box center [183, 54] width 315 height 9
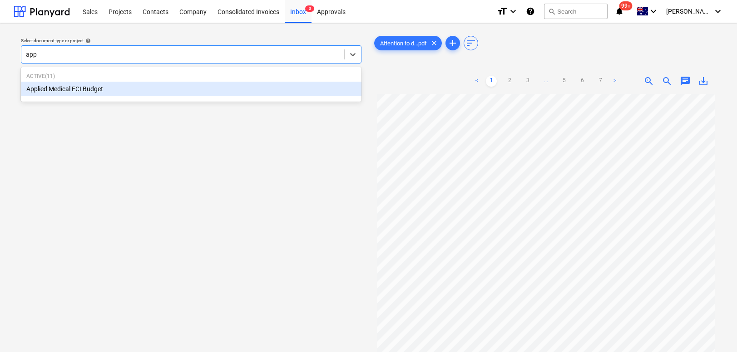
type input "appl"
click at [148, 90] on div "Applied Medical ECI Budget" at bounding box center [191, 89] width 340 height 15
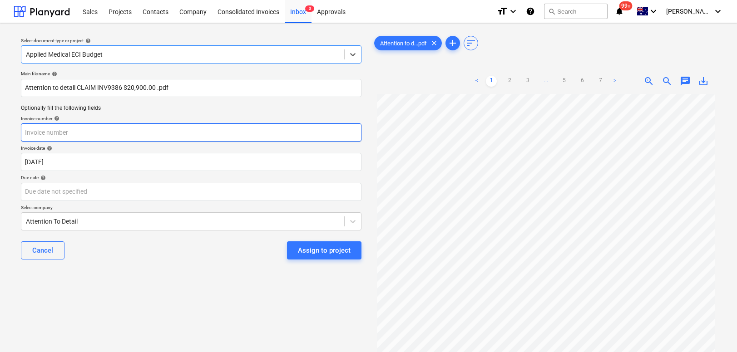
click at [87, 135] on input "text" at bounding box center [191, 132] width 340 height 18
type input "9386"
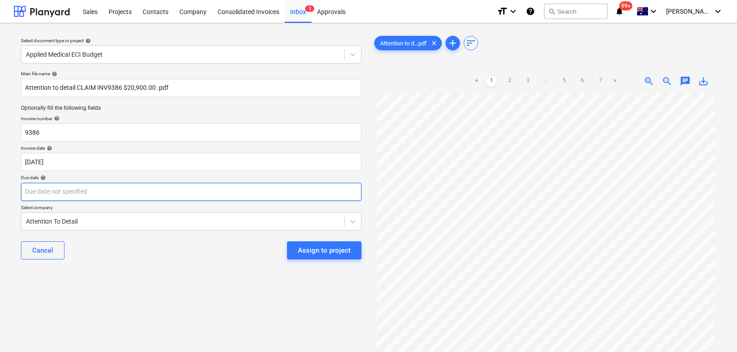
click at [44, 192] on body "Sales Projects Contacts Company Consolidated Invoices Inbox 3 Approvals format_…" at bounding box center [368, 176] width 737 height 352
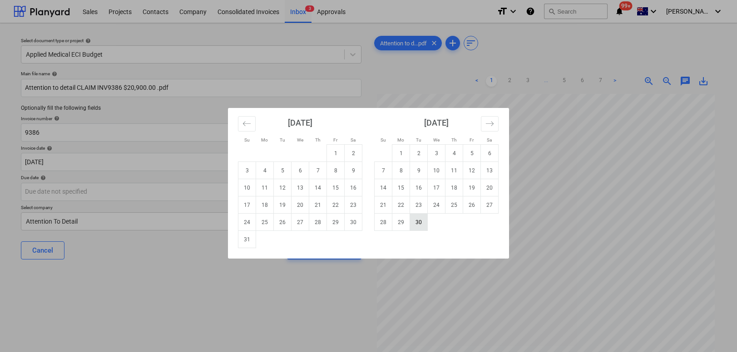
click at [418, 223] on td "30" at bounding box center [419, 222] width 18 height 17
type input "[DATE]"
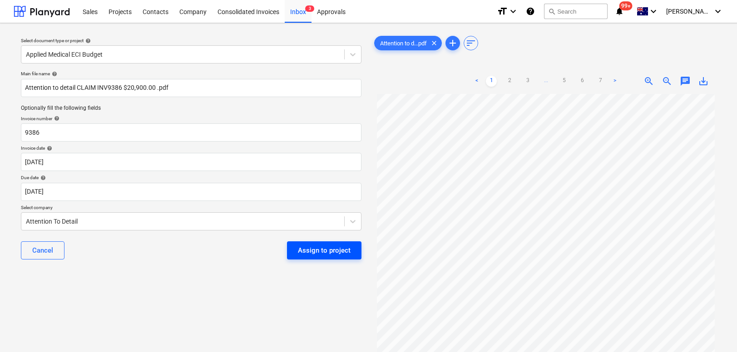
click at [310, 252] on div "Assign to project" at bounding box center [324, 251] width 53 height 12
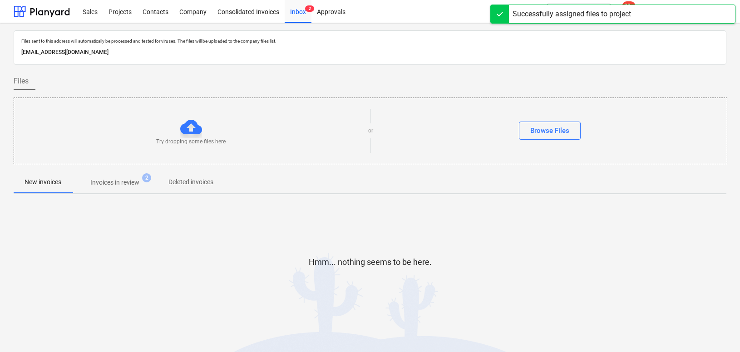
click at [211, 272] on div at bounding box center [370, 277] width 713 height 18
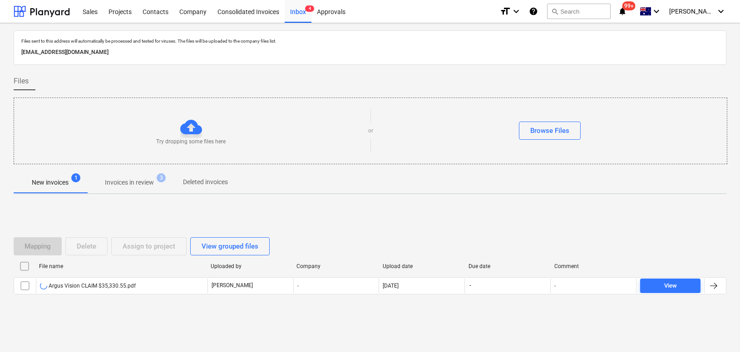
click at [115, 315] on div "Mapping Delete Assign to project View grouped files File name Uploaded by Compa…" at bounding box center [370, 270] width 713 height 136
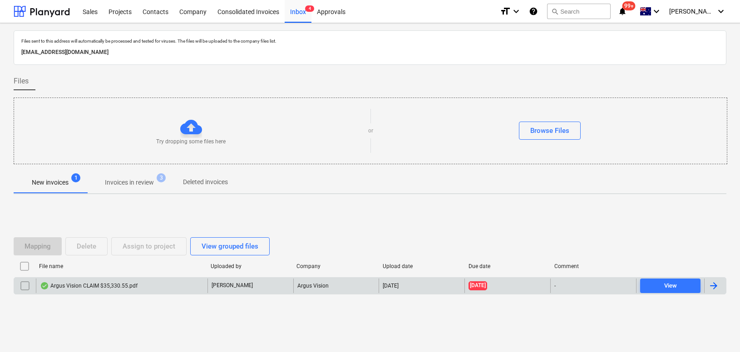
click at [70, 285] on div "Argus Vision CLAIM $35,330.55.pdf" at bounding box center [89, 285] width 98 height 7
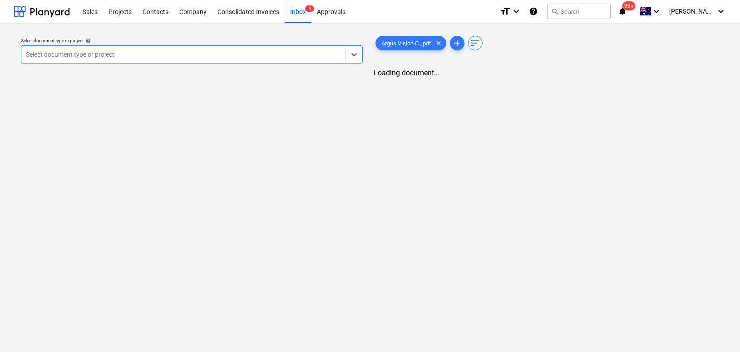
click at [91, 50] on div at bounding box center [183, 54] width 315 height 9
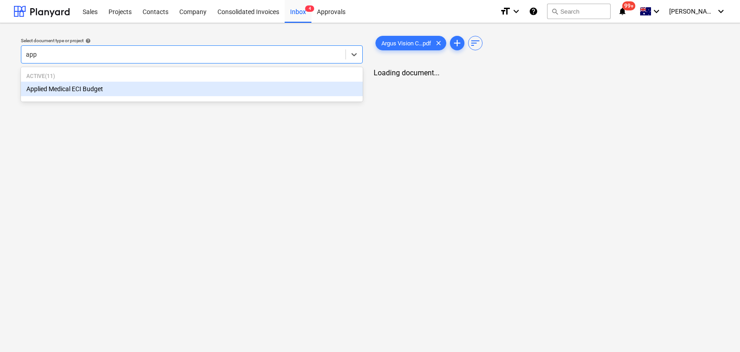
type input "appl"
click at [64, 90] on div "Applied Medical ECI Budget" at bounding box center [192, 89] width 342 height 15
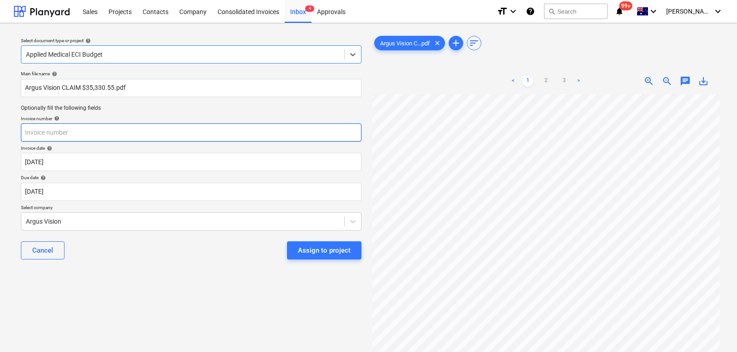
click at [75, 135] on input "text" at bounding box center [191, 132] width 340 height 18
type input "CLAIM"
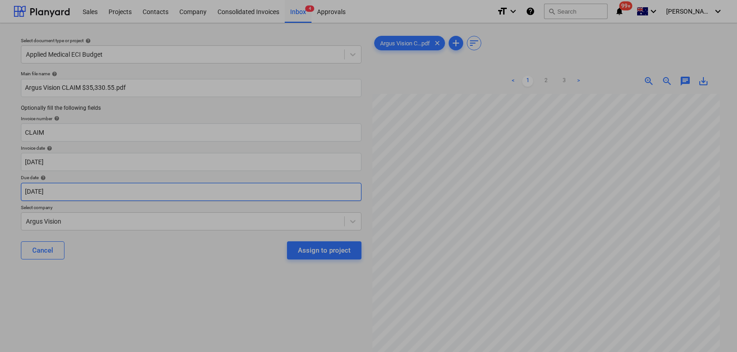
click at [57, 191] on body "Sales Projects Contacts Company Consolidated Invoices Inbox 4 Approvals format_…" at bounding box center [368, 176] width 737 height 352
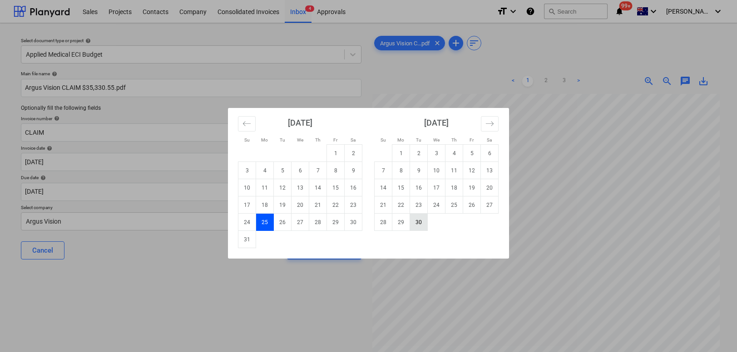
click at [416, 221] on td "30" at bounding box center [419, 222] width 18 height 17
type input "[DATE]"
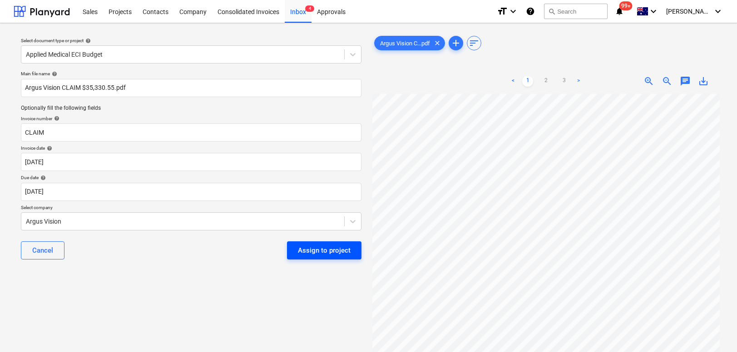
click at [311, 250] on div "Assign to project" at bounding box center [324, 251] width 53 height 12
